Goal: Information Seeking & Learning: Learn about a topic

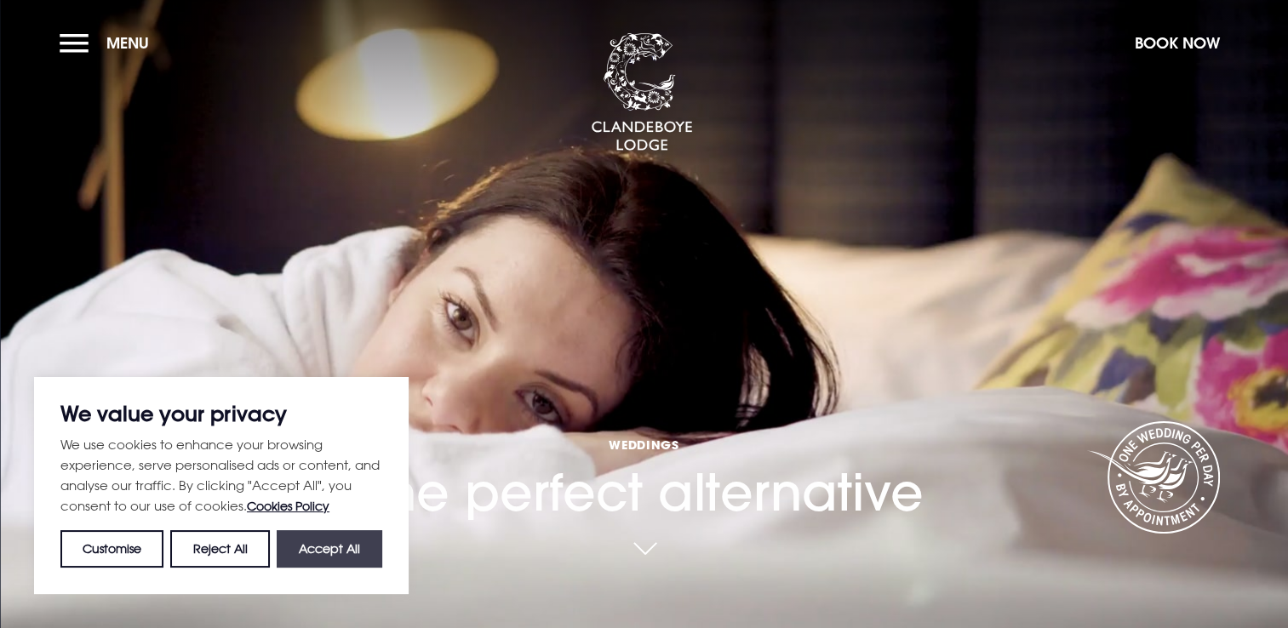
click at [326, 552] on button "Accept All" at bounding box center [330, 548] width 106 height 37
checkbox input "true"
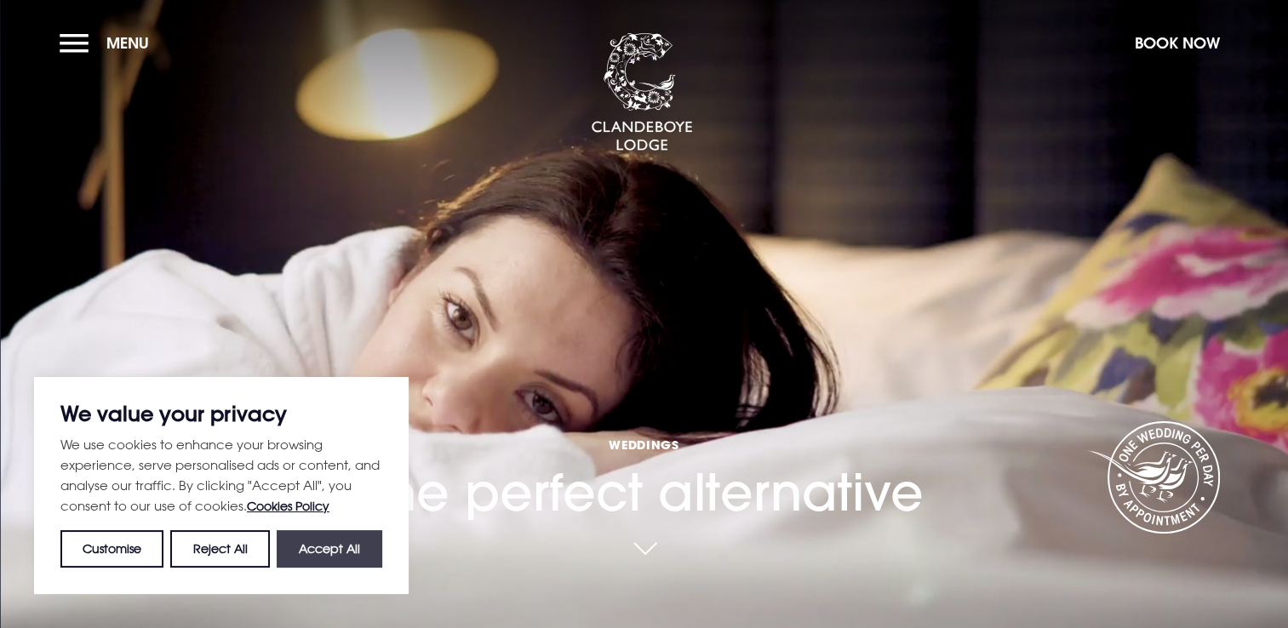
checkbox input "true"
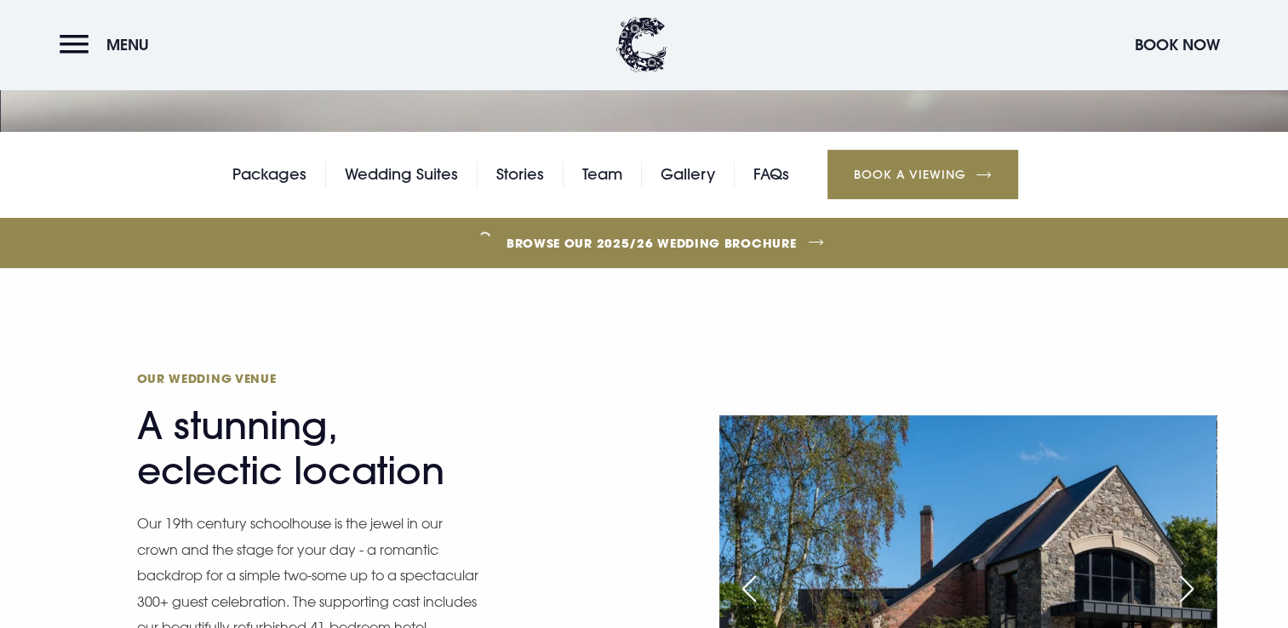
scroll to position [489, 0]
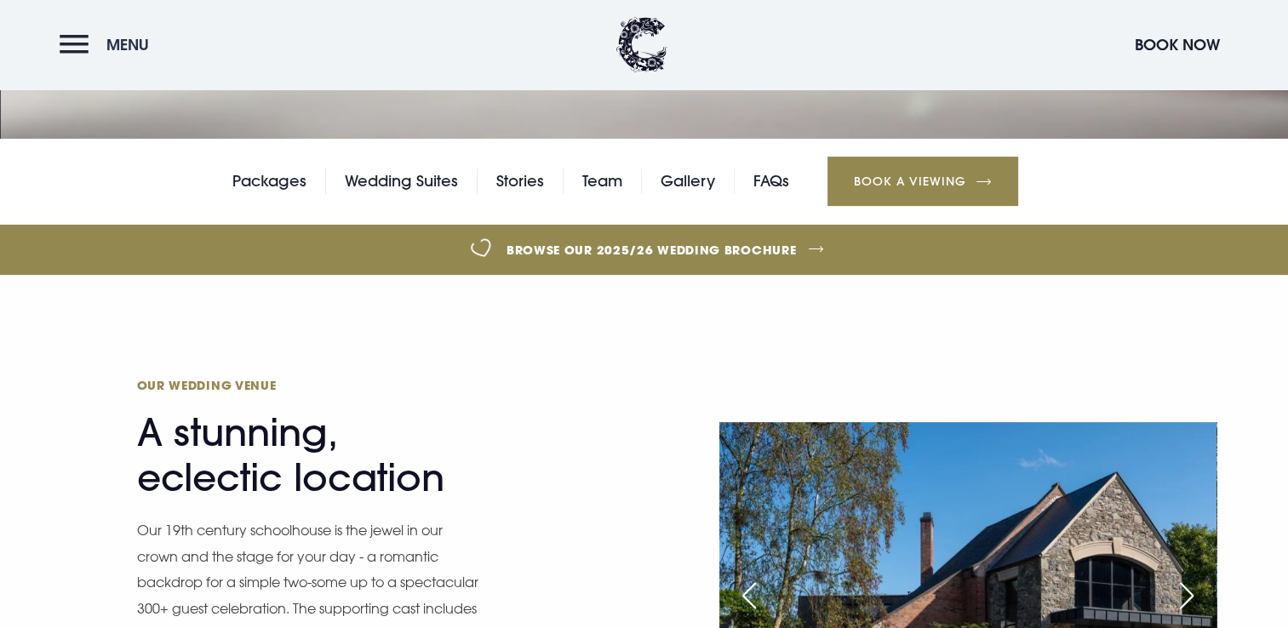
click at [75, 37] on button "Menu" at bounding box center [109, 44] width 98 height 37
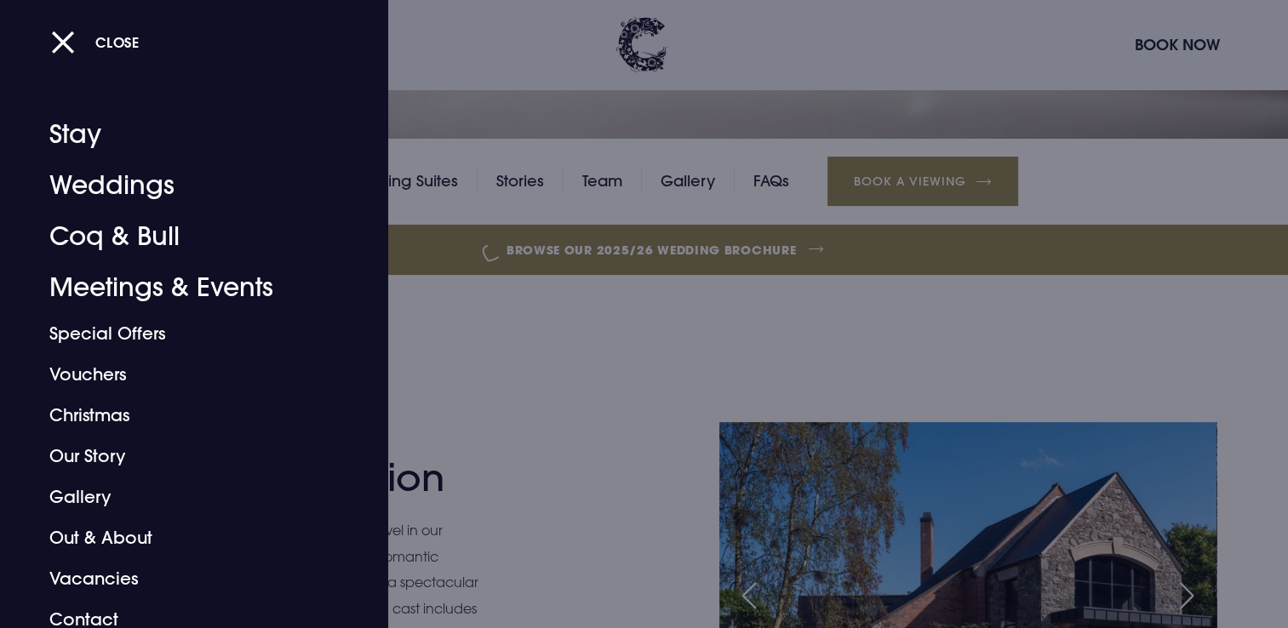
click at [461, 360] on div at bounding box center [644, 314] width 1288 height 628
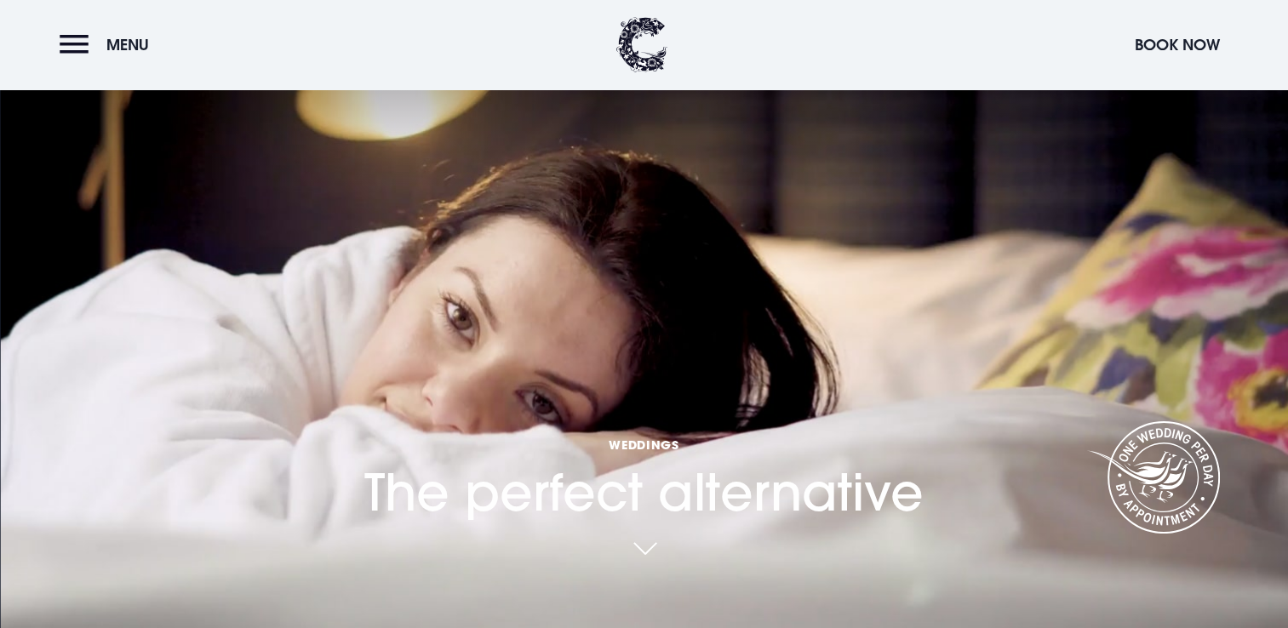
scroll to position [438, 0]
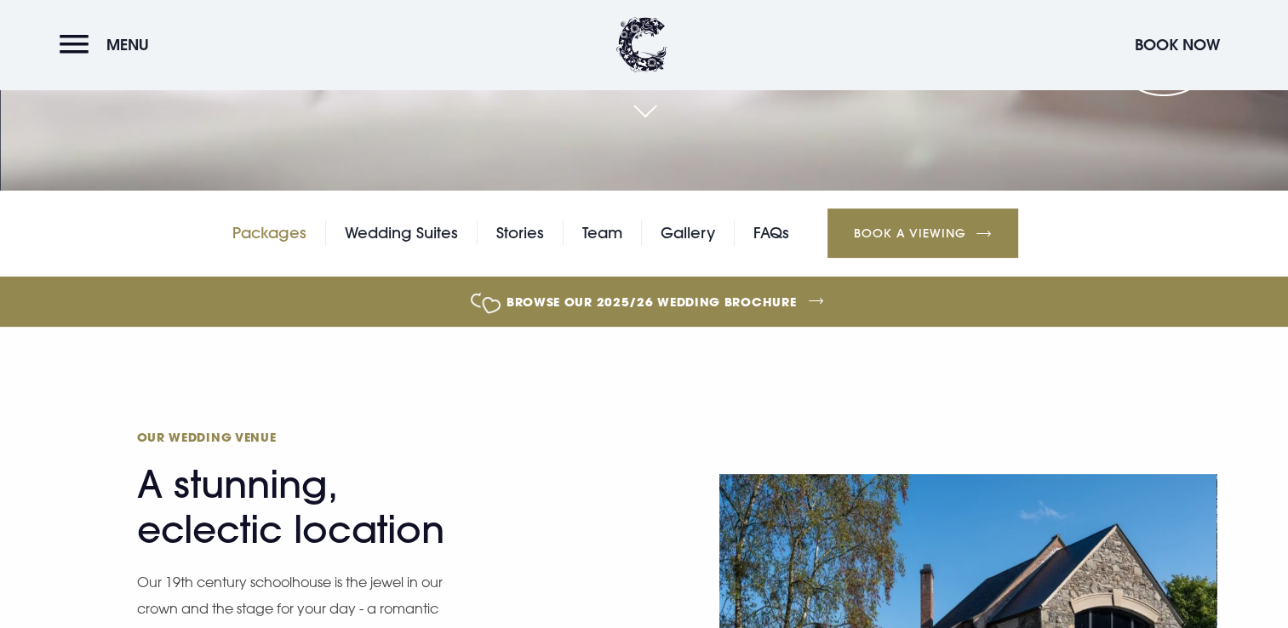
click at [292, 237] on link "Packages" at bounding box center [269, 233] width 74 height 26
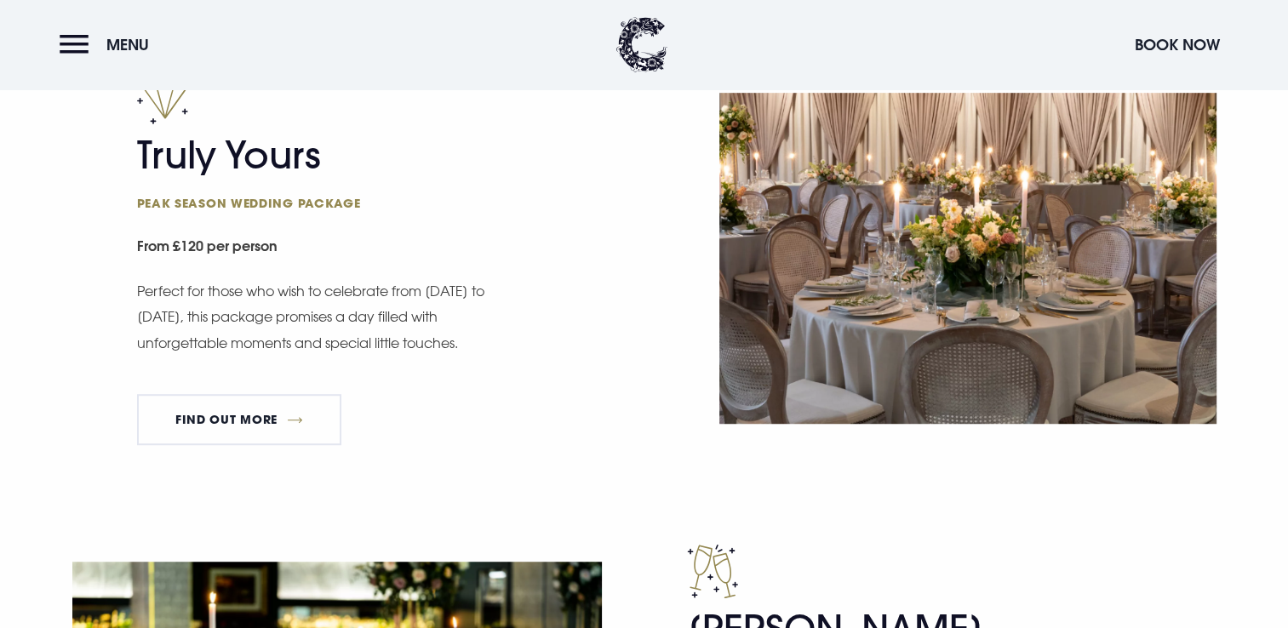
scroll to position [1062, 0]
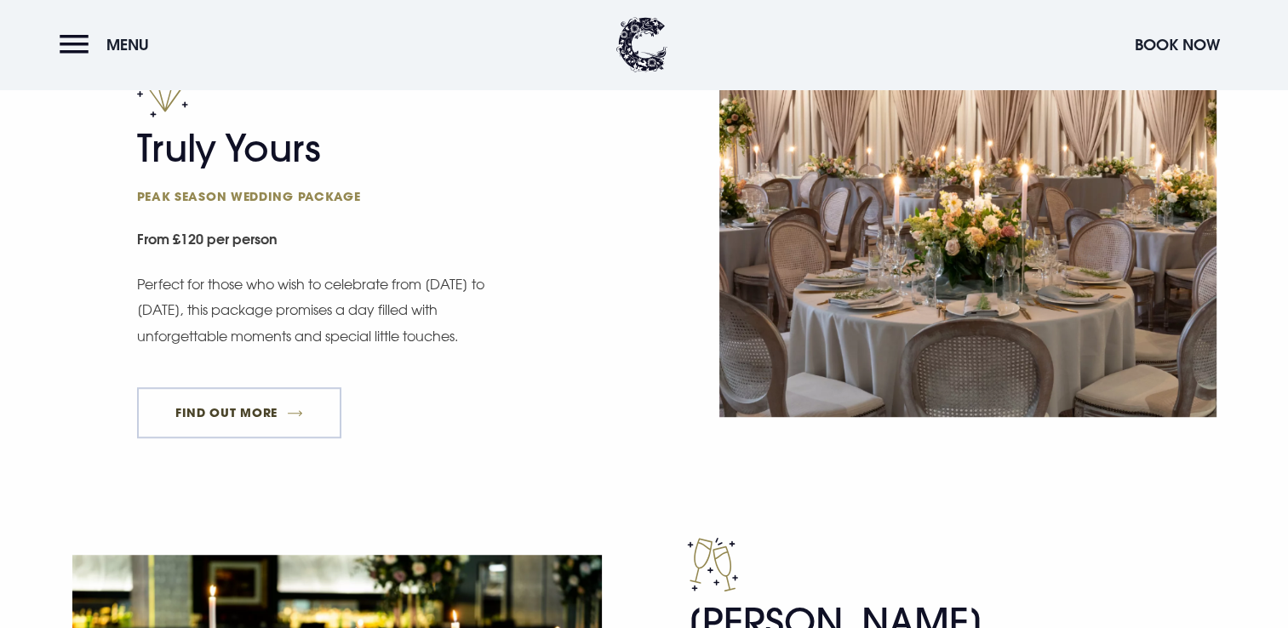
click at [242, 410] on link "FIND OUT MORE" at bounding box center [239, 412] width 205 height 51
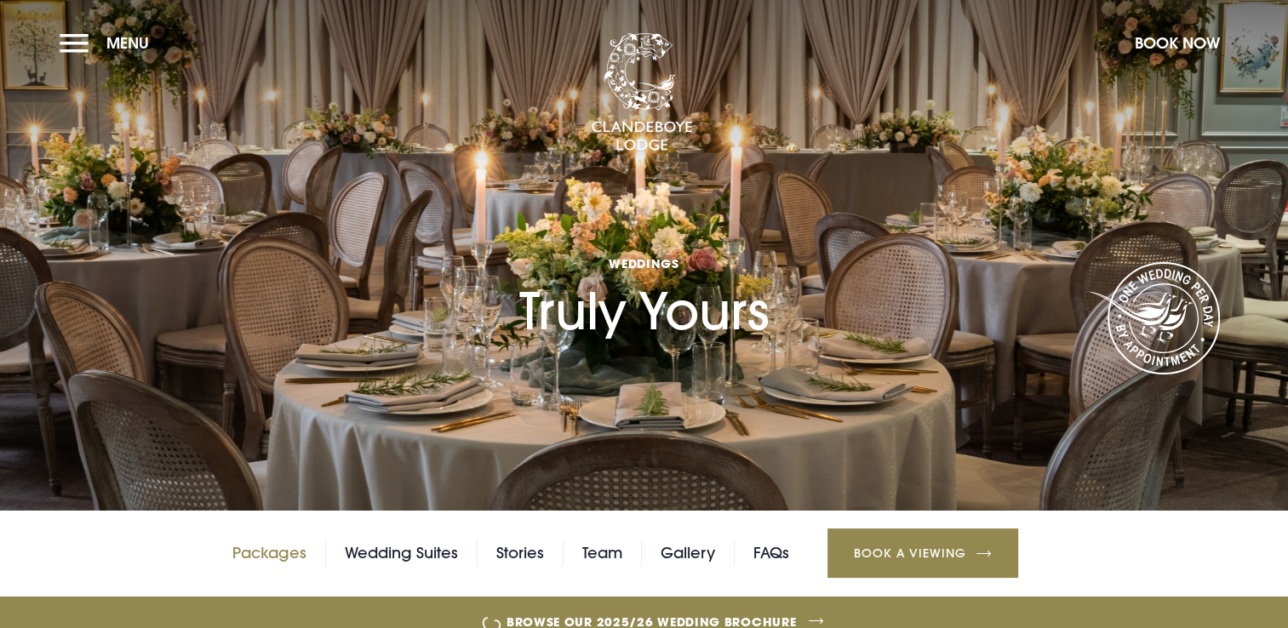
click at [262, 551] on link "Packages" at bounding box center [269, 554] width 74 height 26
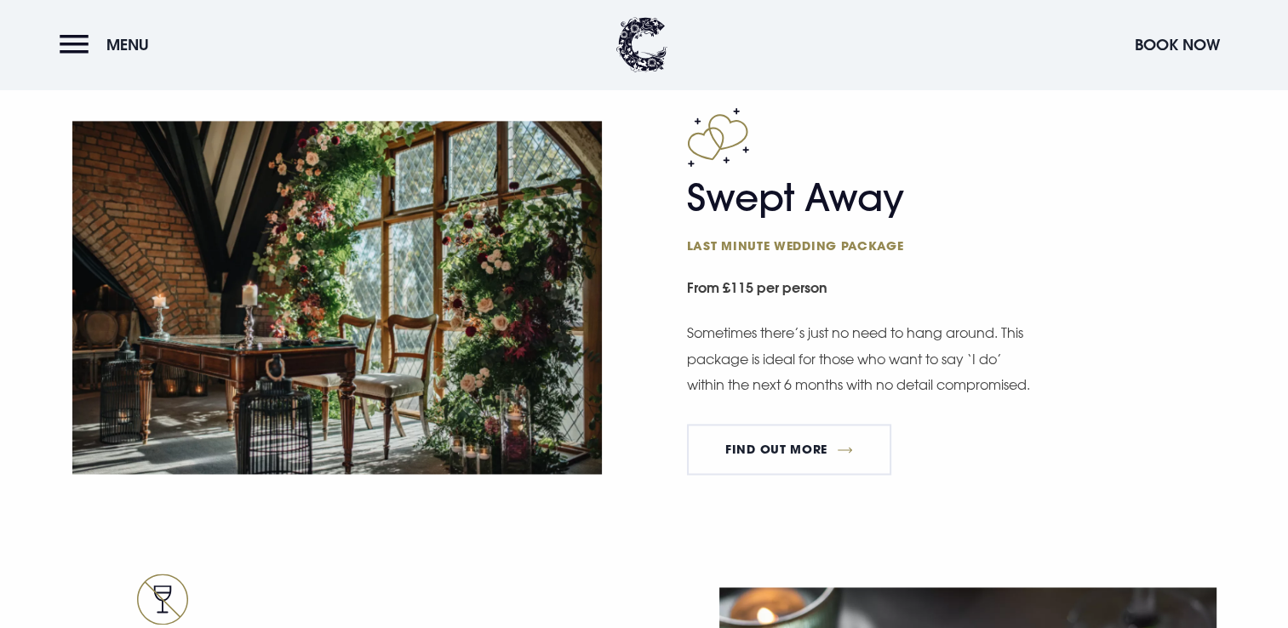
scroll to position [2422, 0]
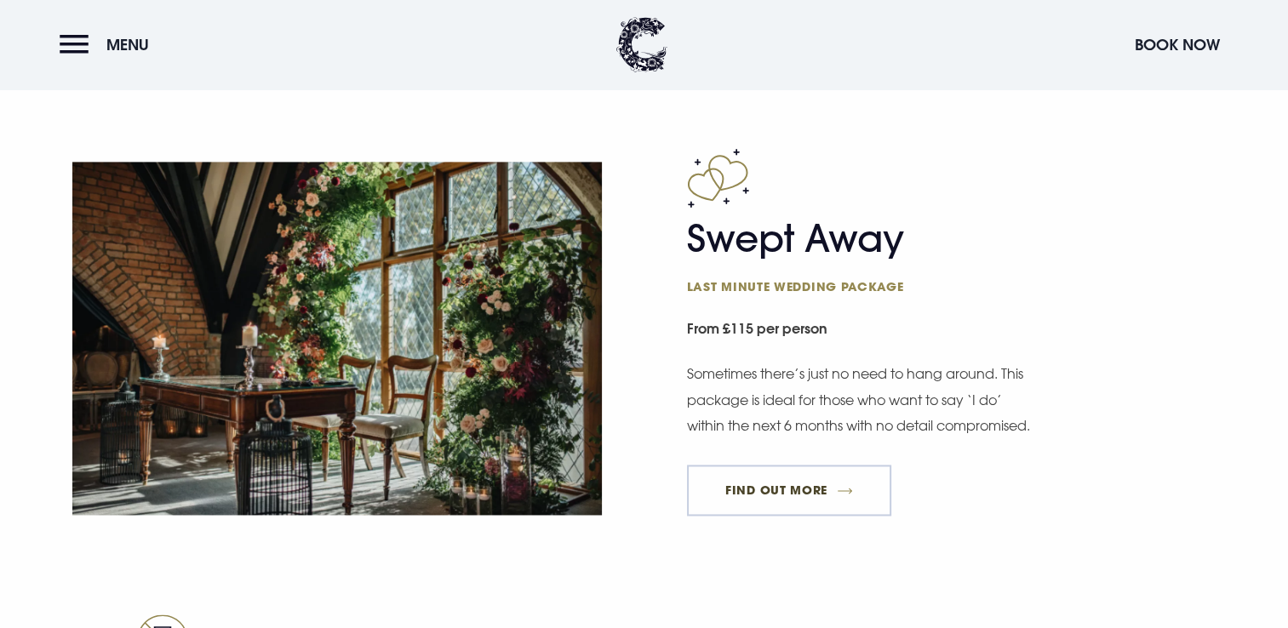
click at [766, 509] on link "FIND OUT MORE" at bounding box center [789, 490] width 205 height 51
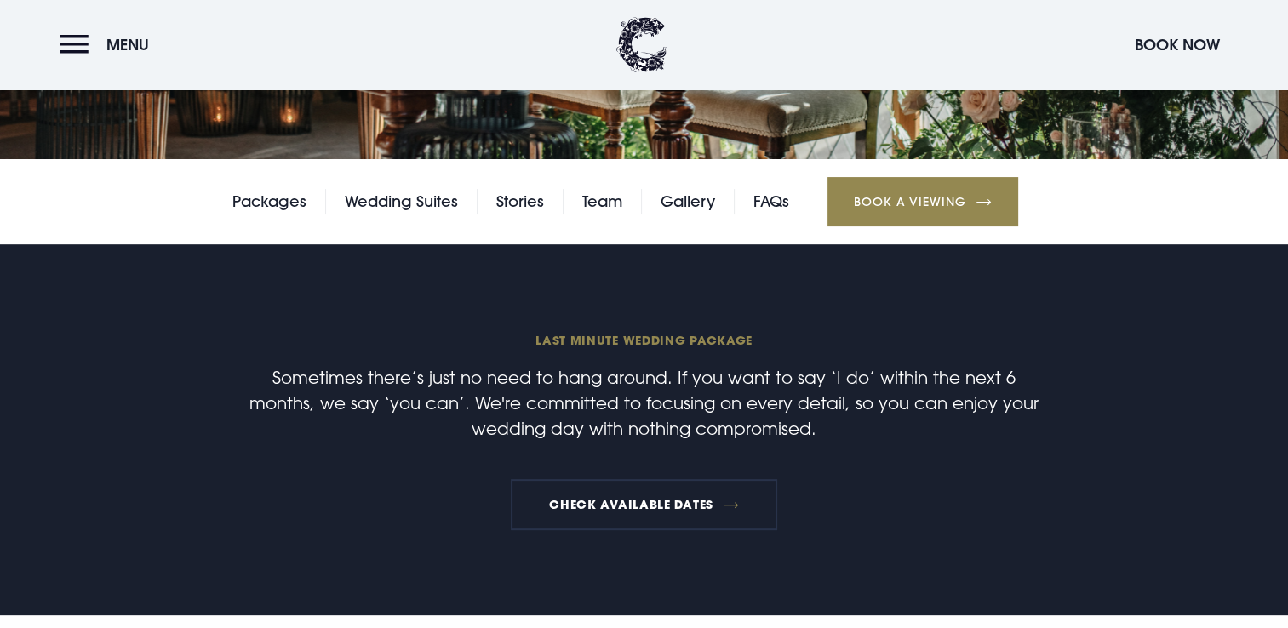
scroll to position [331, 0]
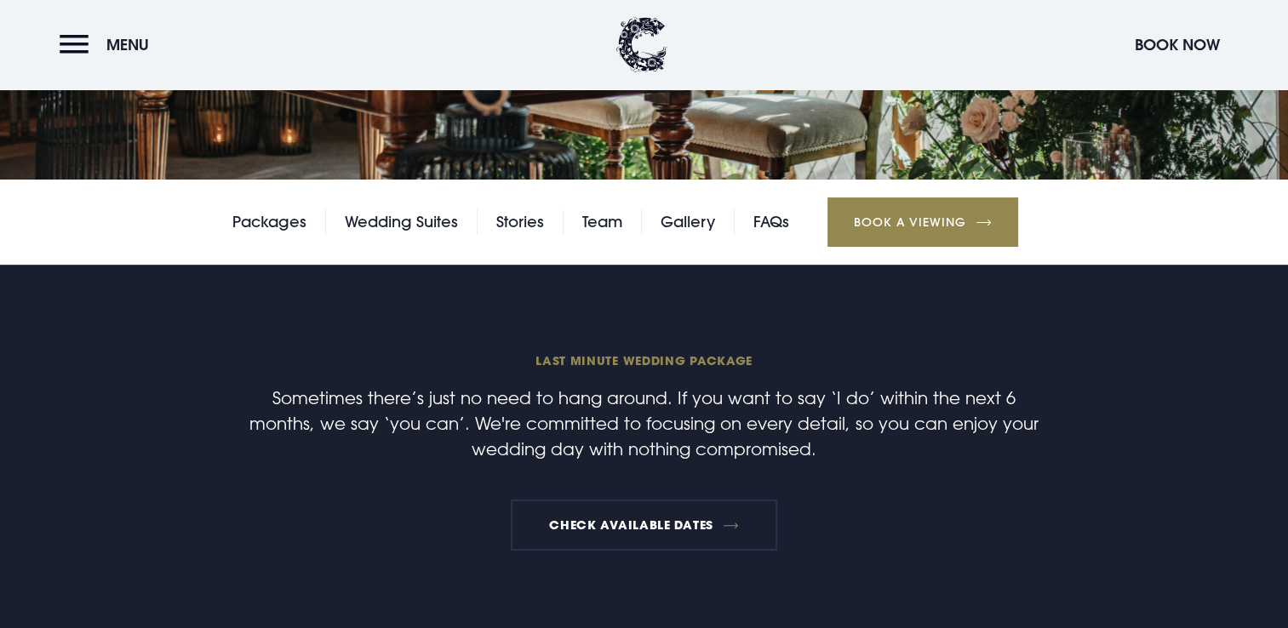
drag, startPoint x: 1287, startPoint y: 117, endPoint x: 1287, endPoint y: 108, distance: 9.4
